Goal: Find specific page/section: Find specific page/section

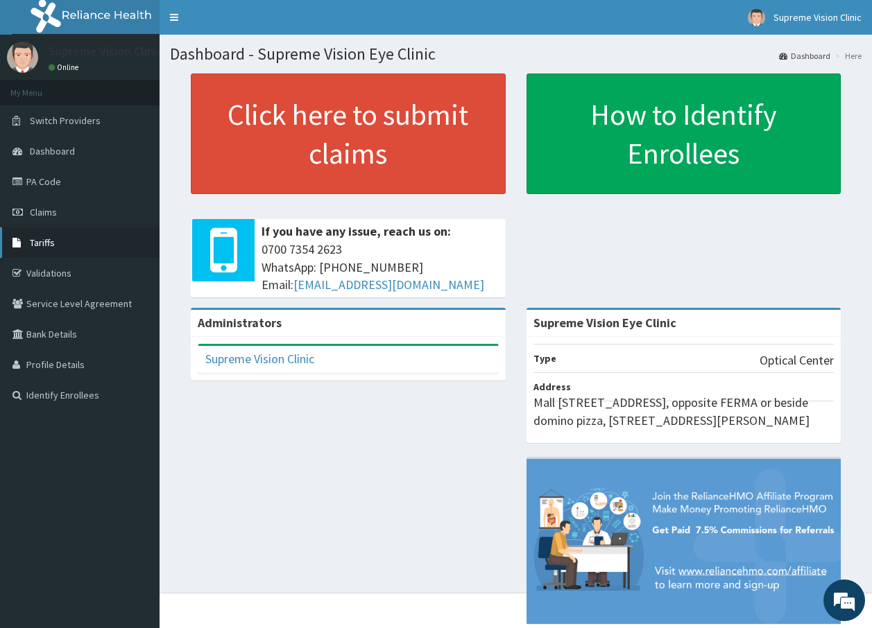
click at [55, 245] on link "Tariffs" at bounding box center [79, 242] width 159 height 31
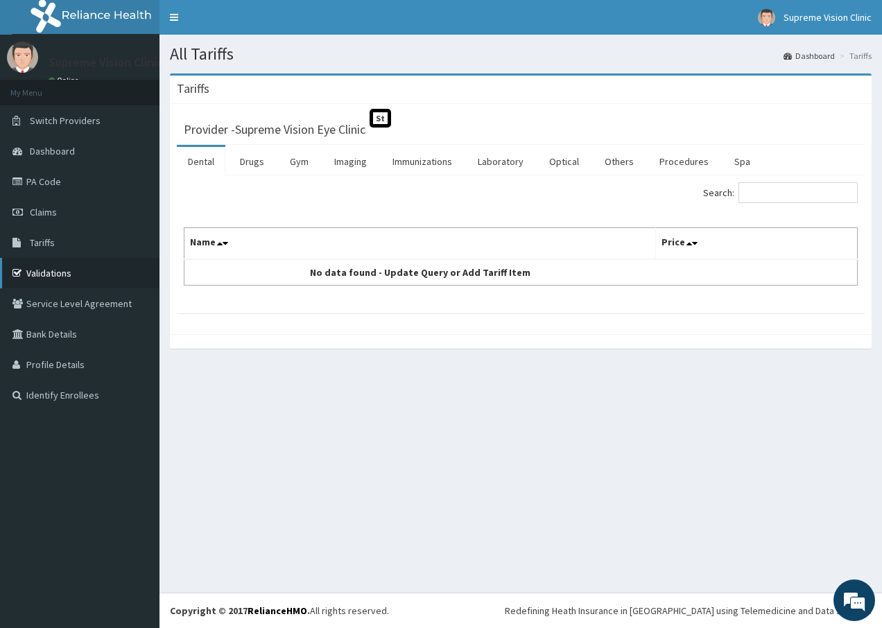
click at [55, 276] on link "Validations" at bounding box center [79, 273] width 159 height 31
